Goal: Navigation & Orientation: Find specific page/section

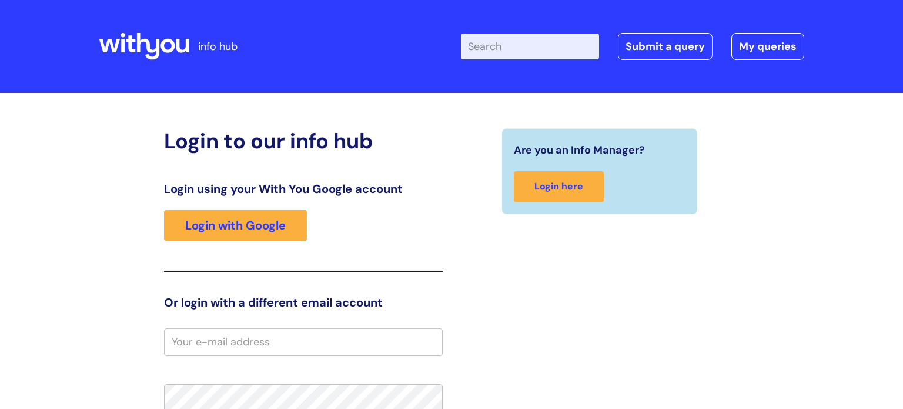
click at [265, 341] on input "email" at bounding box center [303, 341] width 279 height 27
type input "[EMAIL_ADDRESS][DOMAIN_NAME]"
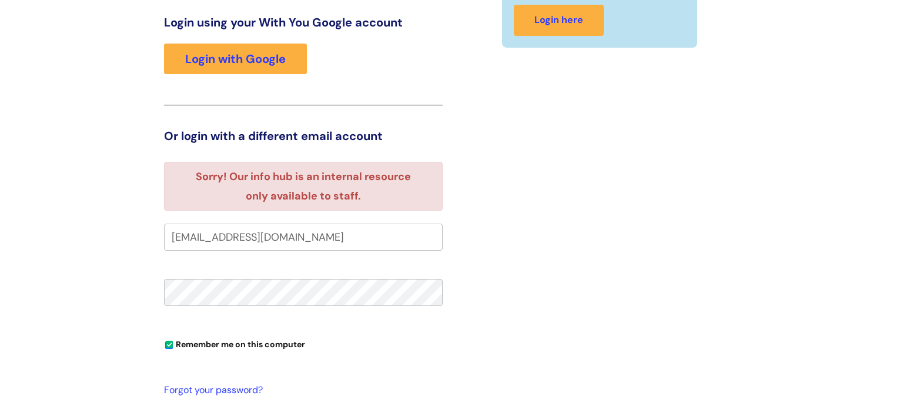
scroll to position [165, 0]
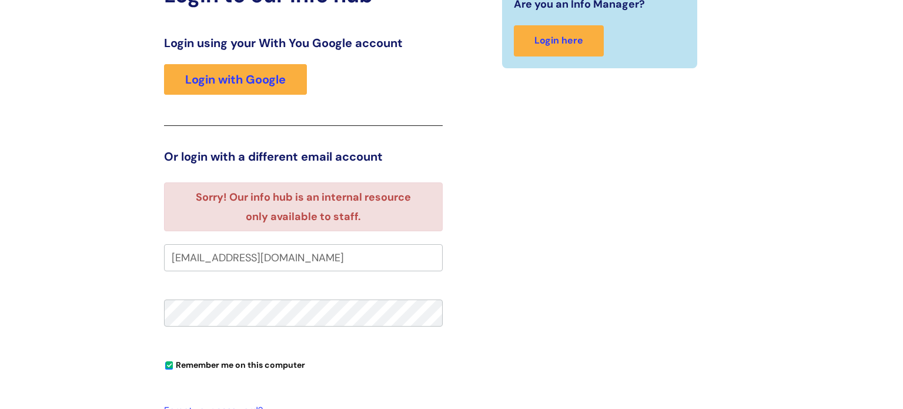
scroll to position [143, 0]
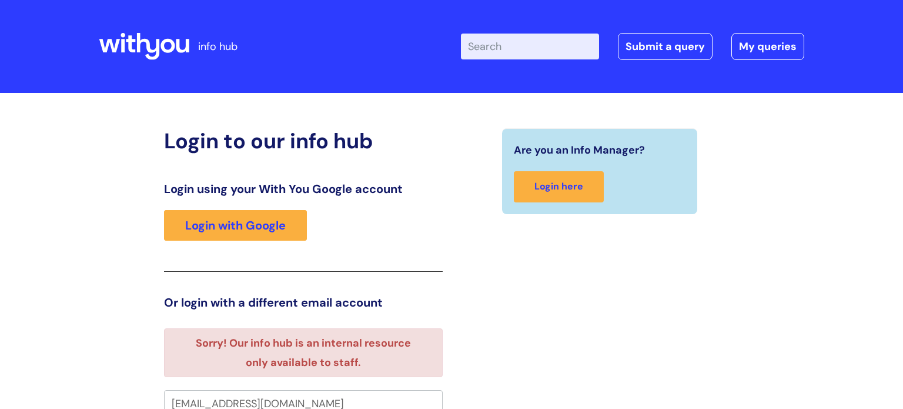
scroll to position [7, 0]
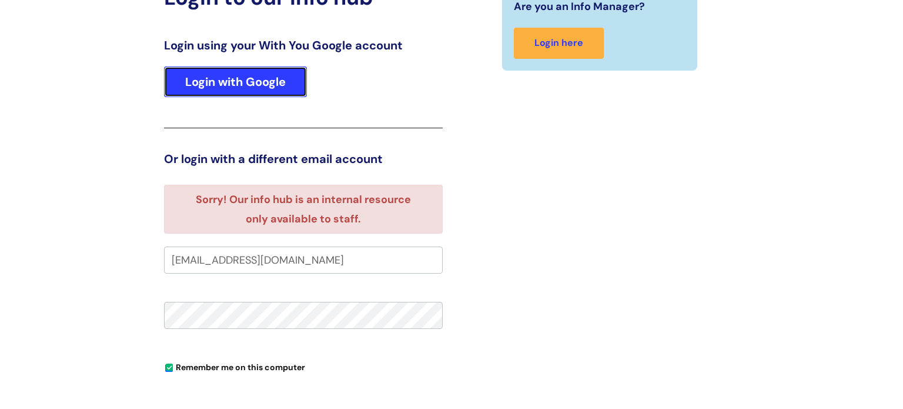
click at [300, 92] on link "Login with Google" at bounding box center [235, 81] width 143 height 31
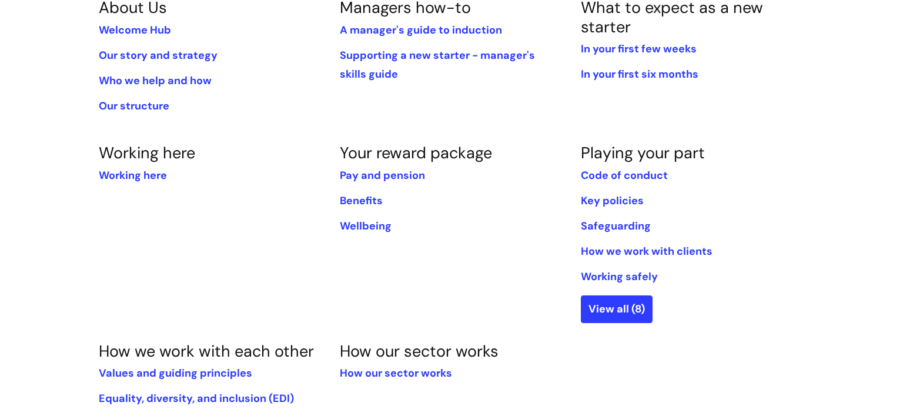
scroll to position [295, 0]
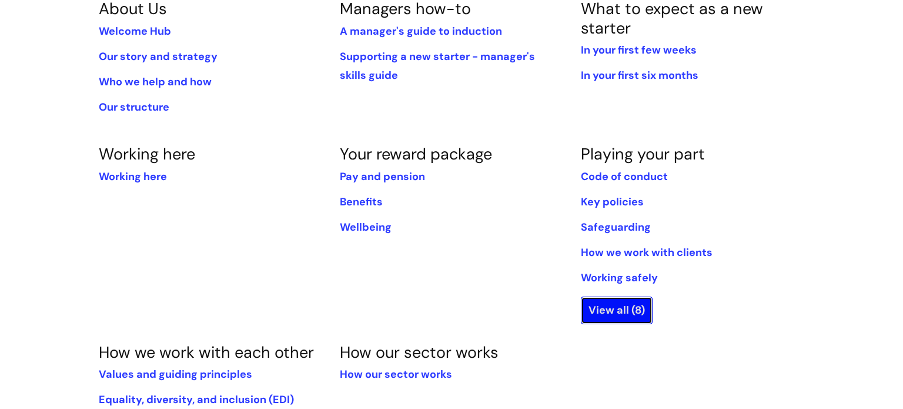
click at [616, 315] on link "View all (8)" at bounding box center [617, 309] width 72 height 27
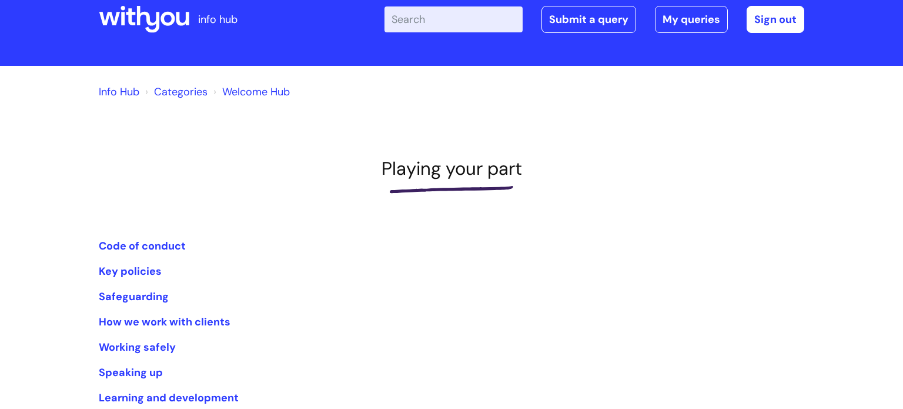
scroll to position [22, 0]
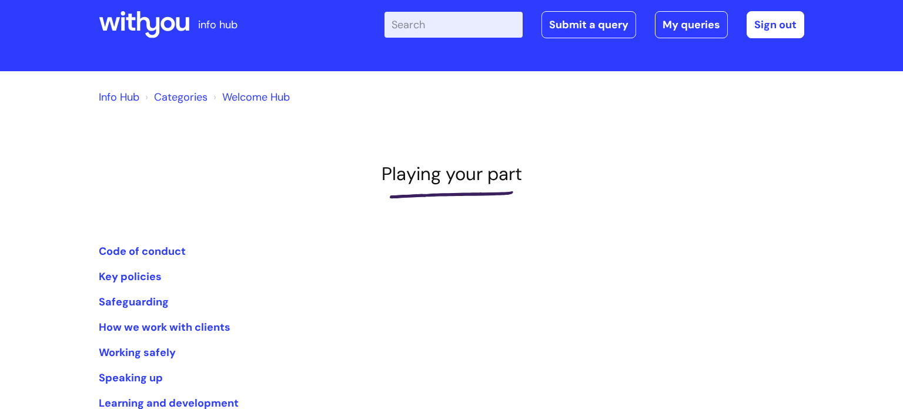
click at [118, 93] on link "Info Hub" at bounding box center [119, 97] width 41 height 14
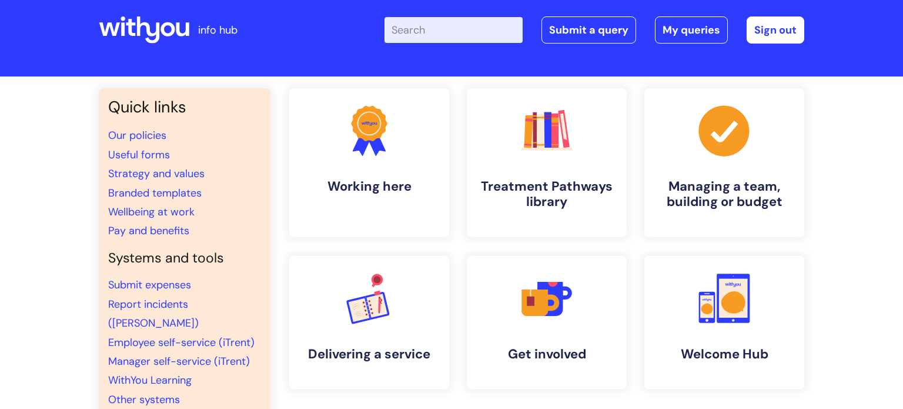
scroll to position [21, 0]
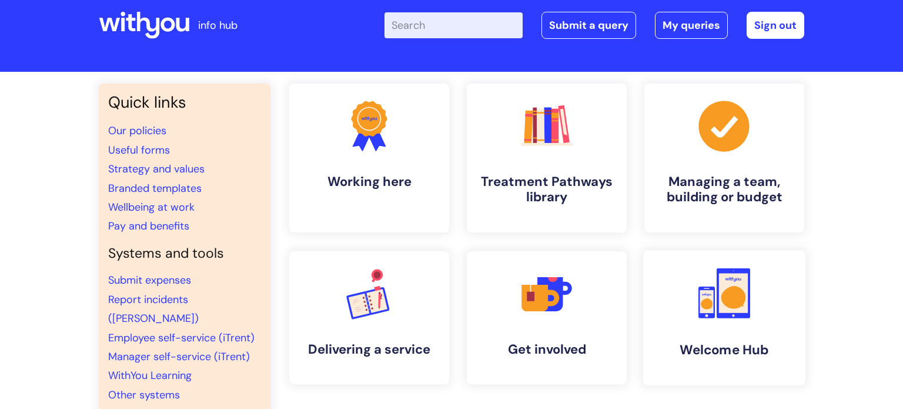
click at [710, 315] on rect at bounding box center [707, 302] width 16 height 32
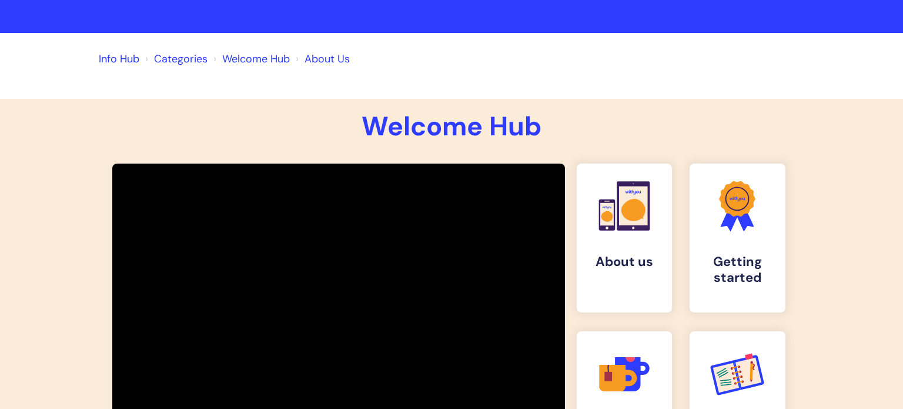
scroll to position [59, 0]
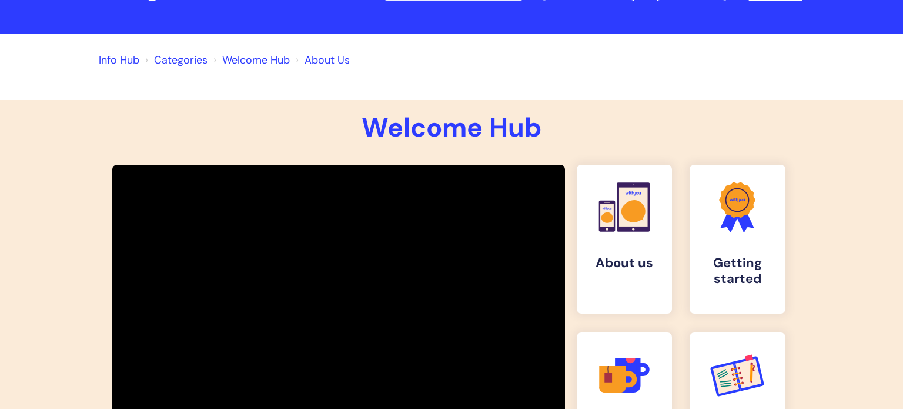
click at [102, 56] on link "Info Hub" at bounding box center [119, 60] width 41 height 14
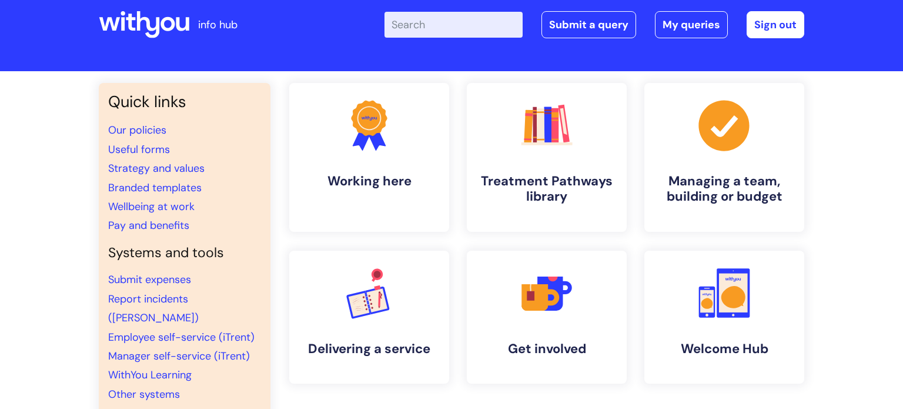
scroll to position [24, 0]
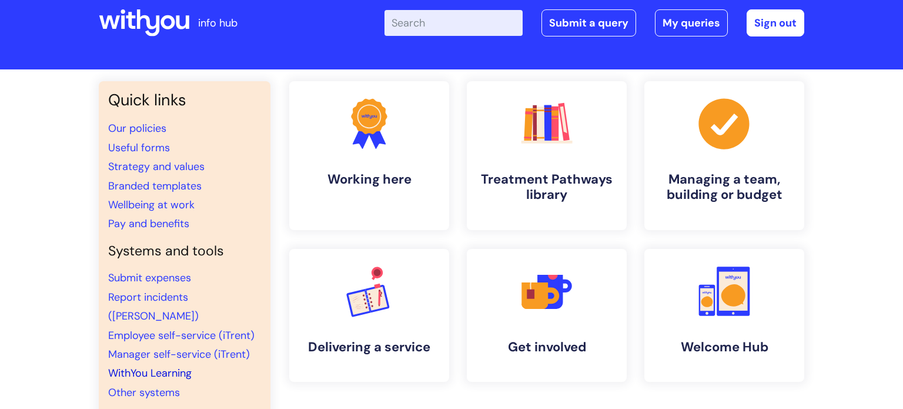
click at [146, 366] on link "WithYou Learning" at bounding box center [150, 373] width 84 height 14
click at [143, 366] on link "WithYou Learning" at bounding box center [150, 373] width 84 height 14
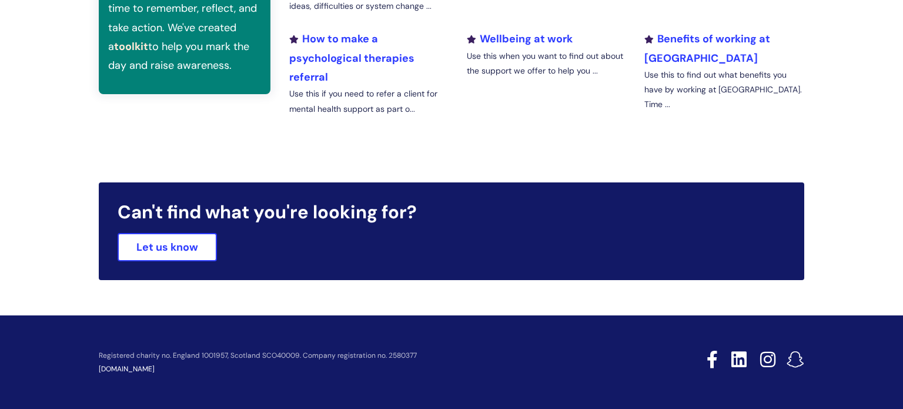
scroll to position [0, 0]
